Goal: Task Accomplishment & Management: Use online tool/utility

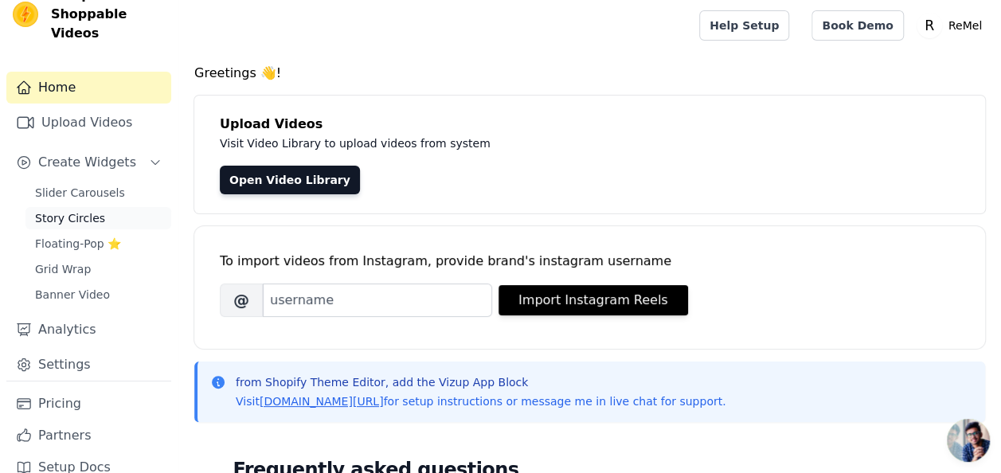
scroll to position [33, 0]
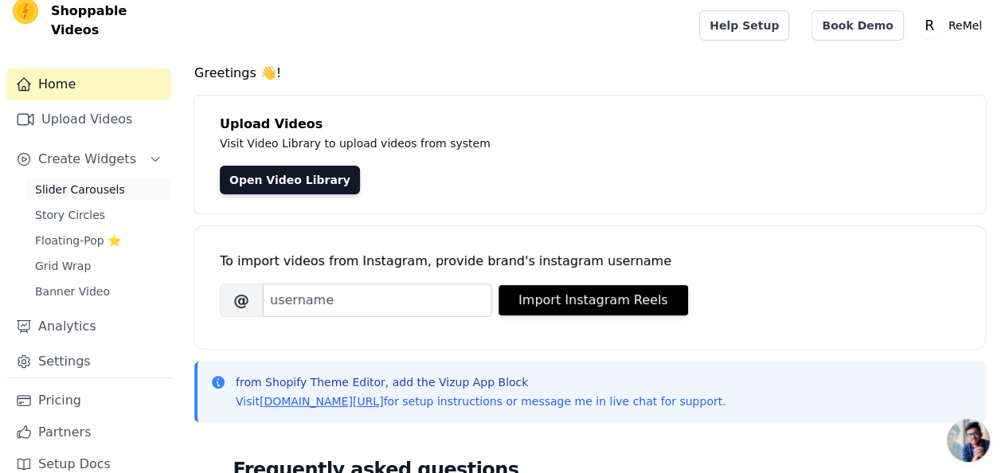
click at [63, 182] on span "Slider Carousels" at bounding box center [80, 190] width 90 height 16
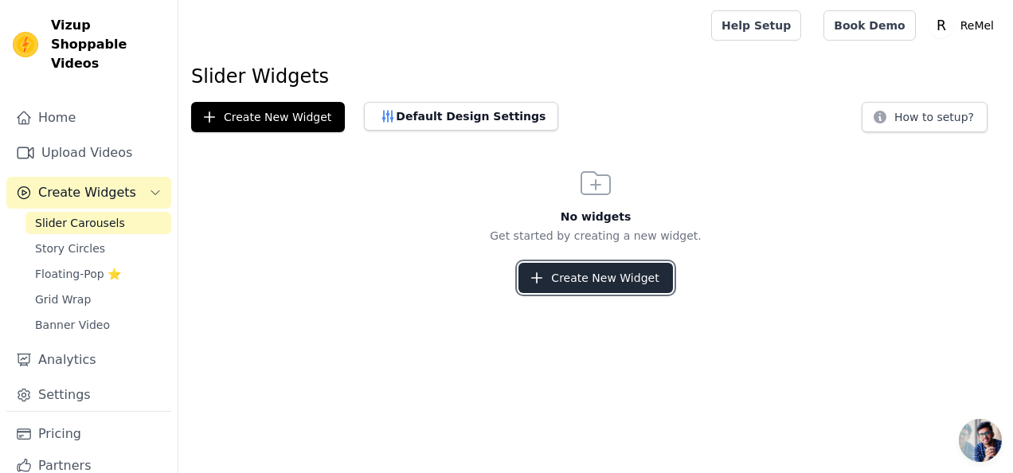
click at [634, 279] on button "Create New Widget" at bounding box center [595, 278] width 154 height 30
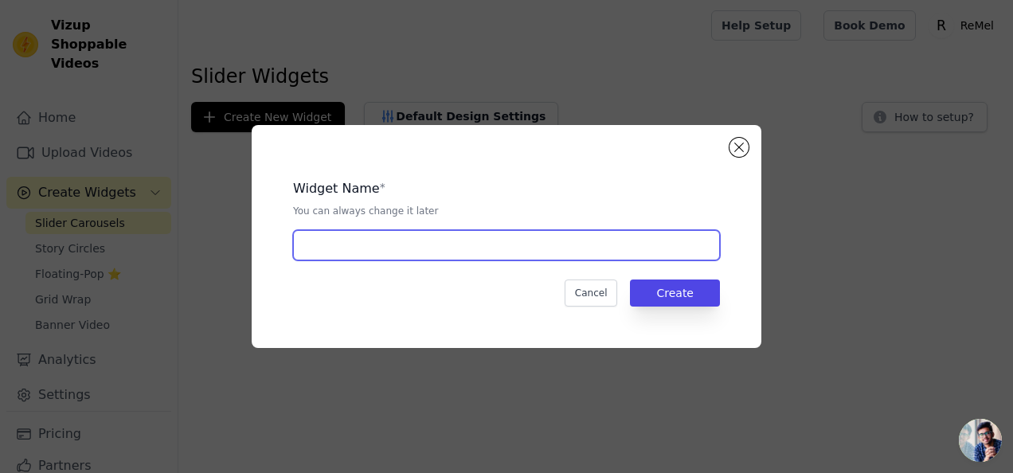
click at [489, 258] on input "text" at bounding box center [506, 245] width 427 height 30
type input "test"
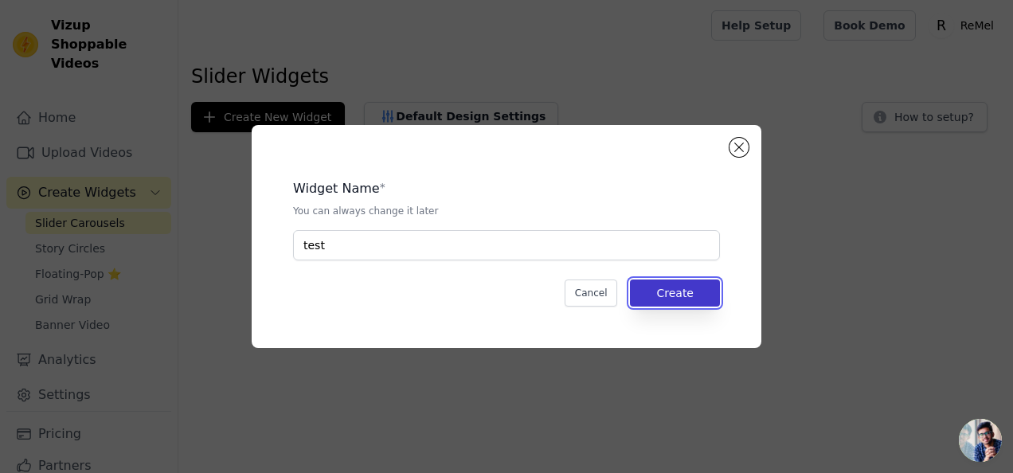
click at [685, 299] on button "Create" at bounding box center [675, 292] width 90 height 27
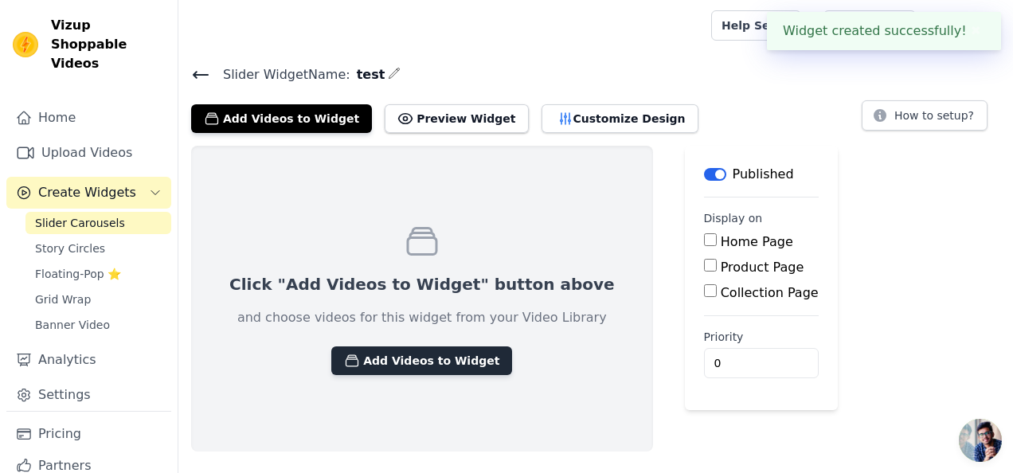
click at [406, 368] on button "Add Videos to Widget" at bounding box center [421, 360] width 181 height 29
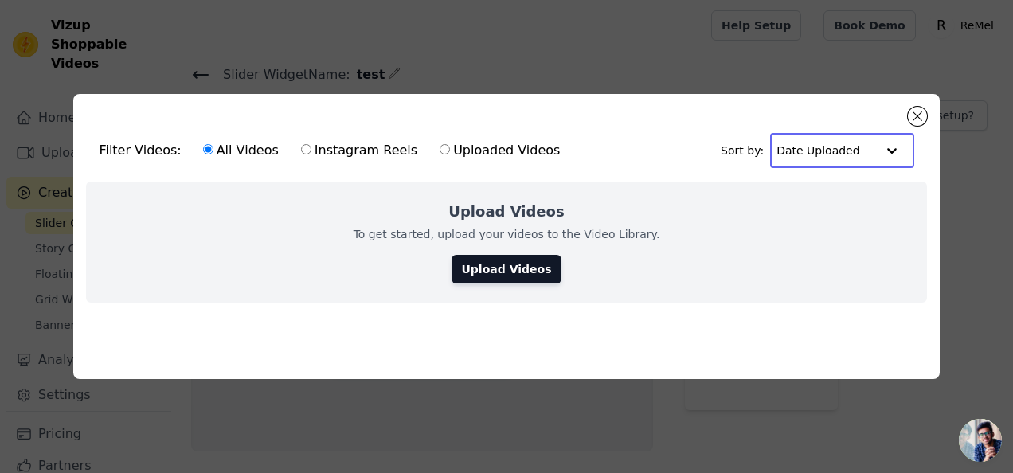
click at [832, 148] on input "text" at bounding box center [825, 151] width 99 height 32
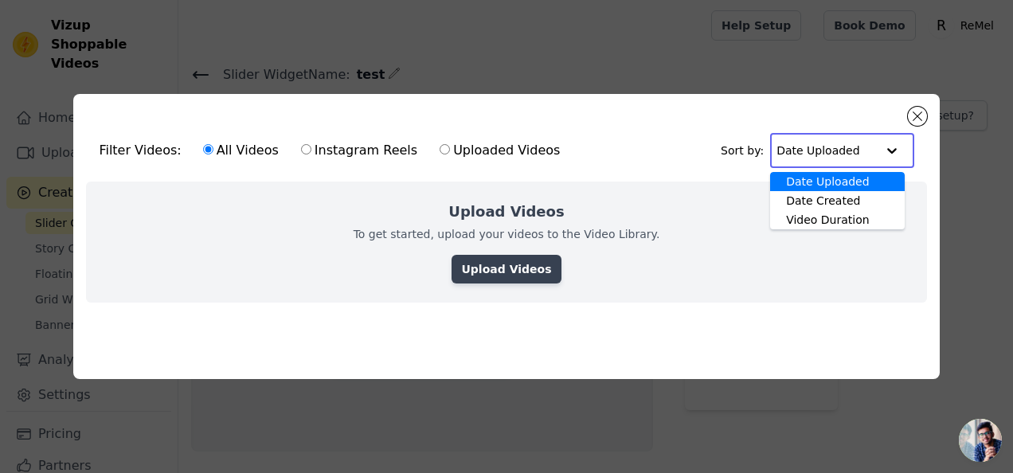
click at [521, 257] on link "Upload Videos" at bounding box center [505, 269] width 109 height 29
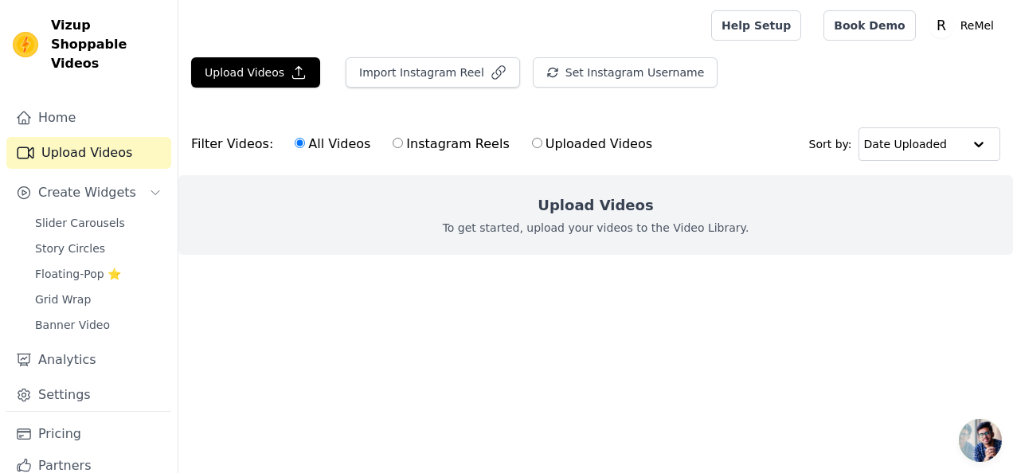
click at [549, 217] on div "Upload Videos To get started, upload your videos to the Video Library." at bounding box center [595, 215] width 834 height 80
click at [566, 154] on div "All Videos Instagram Reels Uploaded Videos" at bounding box center [473, 144] width 375 height 37
click at [567, 150] on label "Uploaded Videos" at bounding box center [592, 144] width 122 height 21
click at [542, 148] on input "Uploaded Videos" at bounding box center [537, 143] width 10 height 10
radio input "true"
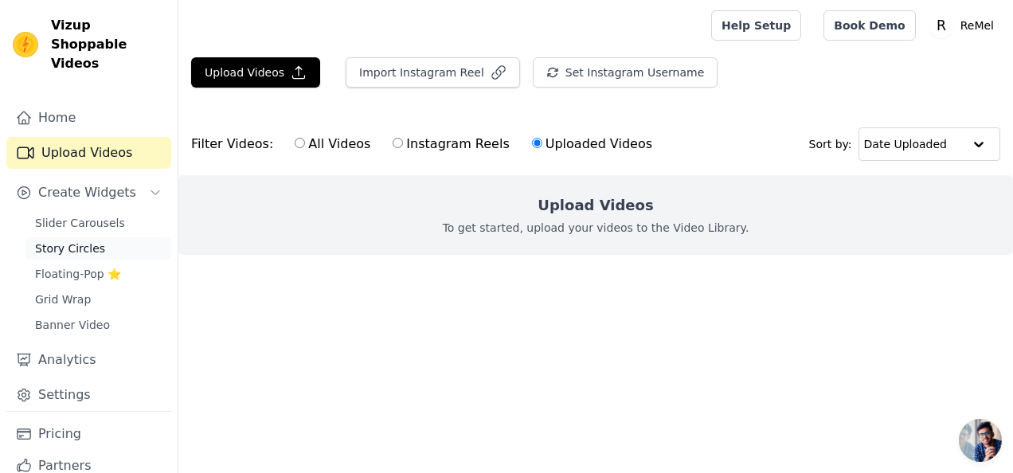
scroll to position [33, 0]
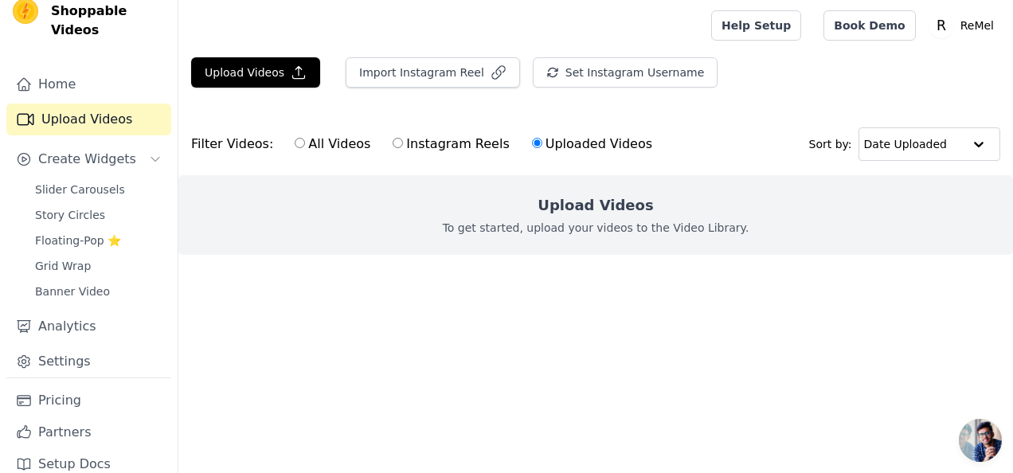
click at [111, 182] on div "Slider Carousels Story Circles Floating-Pop ⭐ Grid Wrap Banner Video" at bounding box center [98, 240] width 146 height 124
click at [119, 178] on link "Slider Carousels" at bounding box center [98, 189] width 146 height 22
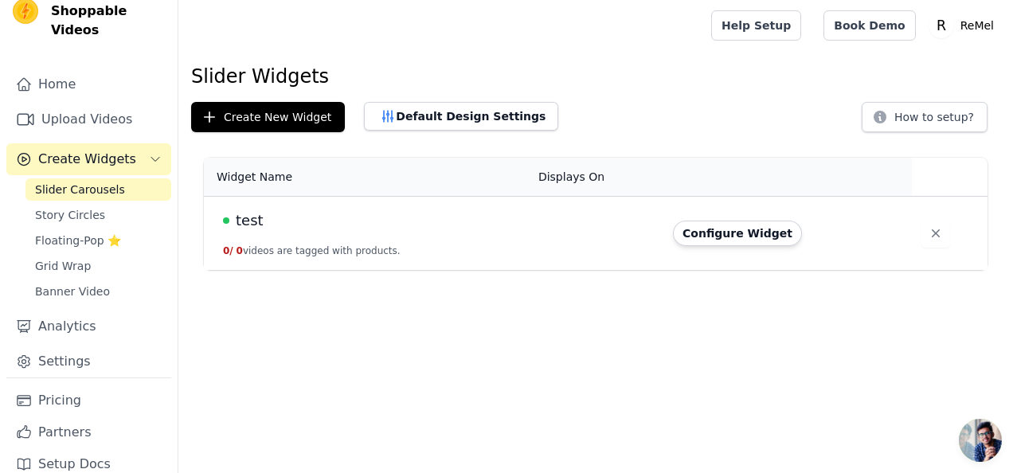
click at [565, 232] on td at bounding box center [596, 234] width 135 height 74
click at [226, 232] on td "test 0 / 0 videos are tagged with products." at bounding box center [366, 234] width 325 height 74
click at [925, 167] on table "Widget Name Displays On Actions test 0 / 0 videos are tagged with products. Con…" at bounding box center [595, 214] width 783 height 112
click at [726, 234] on button "Configure Widget" at bounding box center [737, 233] width 129 height 25
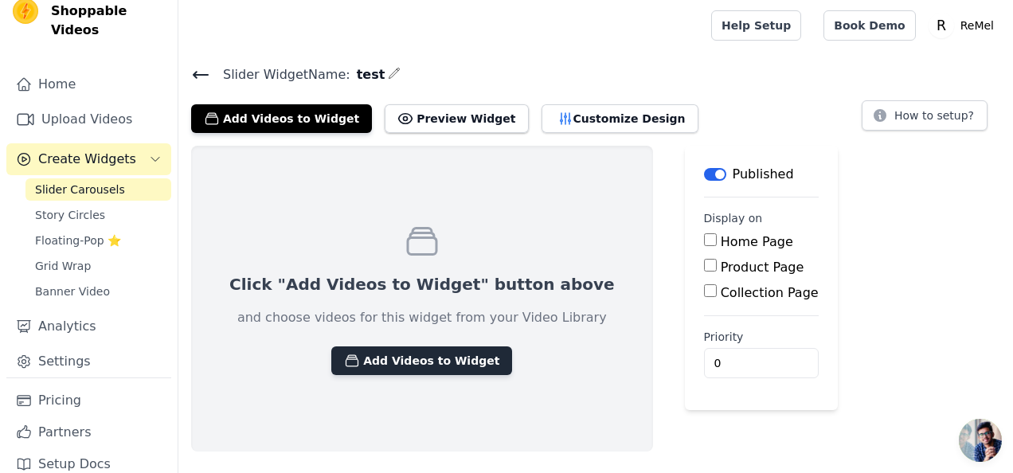
click at [425, 355] on button "Add Videos to Widget" at bounding box center [421, 360] width 181 height 29
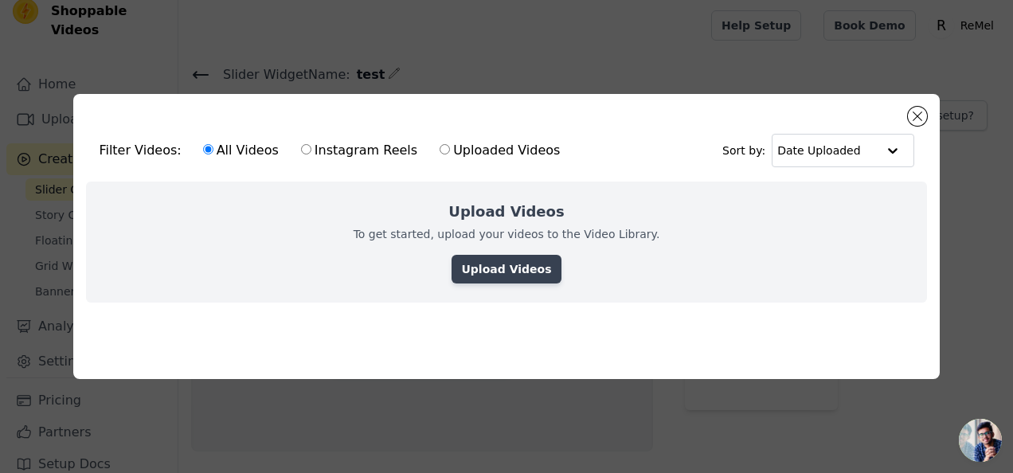
click at [517, 263] on link "Upload Videos" at bounding box center [505, 269] width 109 height 29
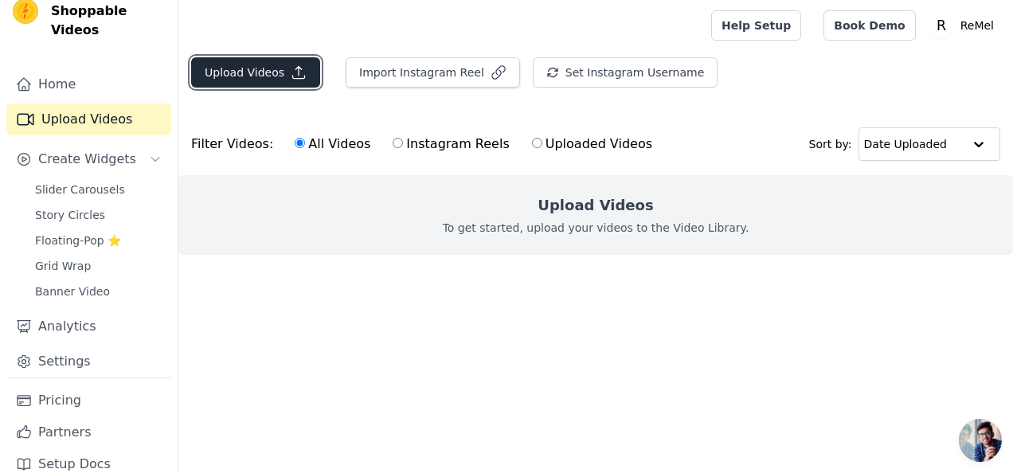
click at [253, 81] on button "Upload Videos" at bounding box center [255, 72] width 129 height 30
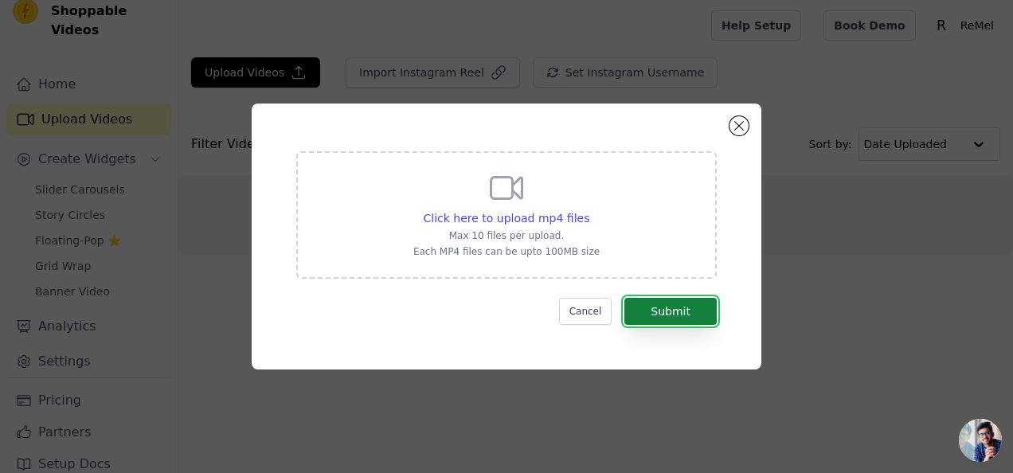
click at [665, 309] on button "Submit" at bounding box center [670, 311] width 92 height 27
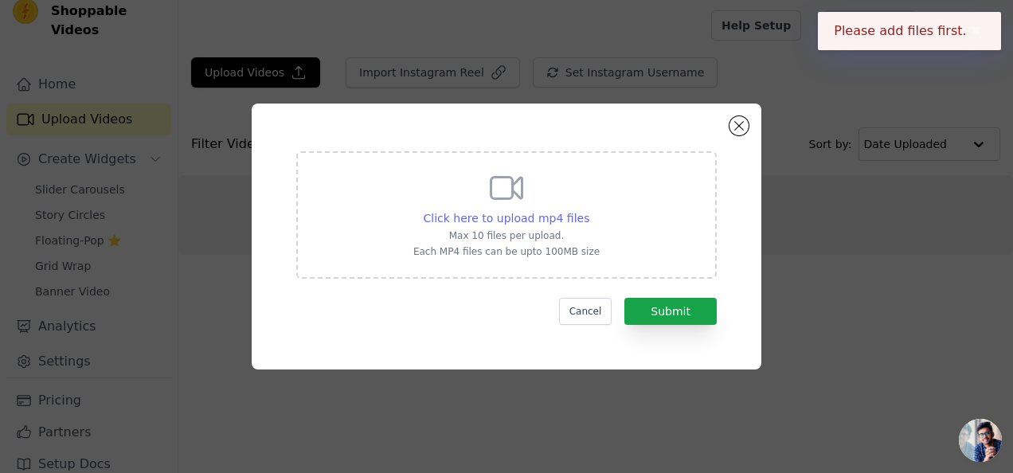
click at [531, 212] on span "Click here to upload mp4 files" at bounding box center [507, 218] width 166 height 13
click at [588, 210] on input "Click here to upload mp4 files Max 10 files per upload. Each MP4 files can be u…" at bounding box center [588, 209] width 1 height 1
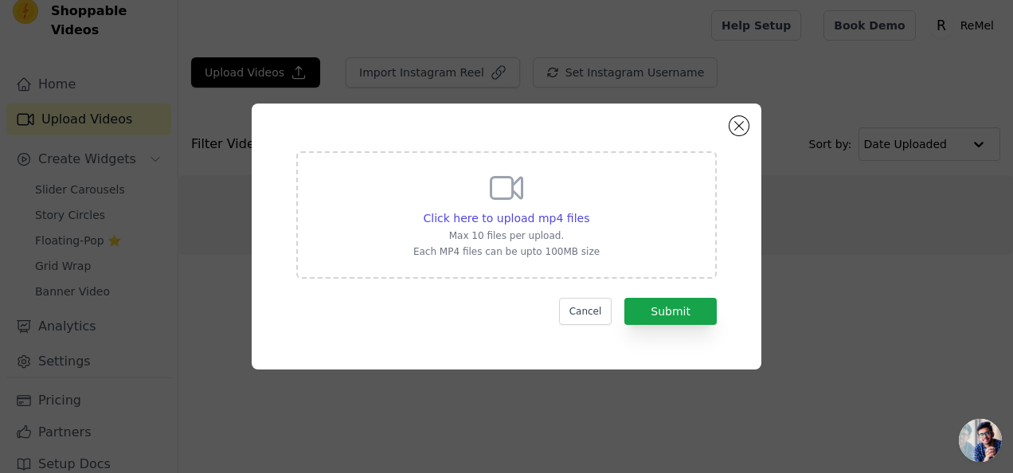
click at [311, 21] on div "Click here to upload mp4 files Max 10 files per upload. Each MP4 files can be u…" at bounding box center [506, 236] width 1013 height 473
